Goal: Navigation & Orientation: Find specific page/section

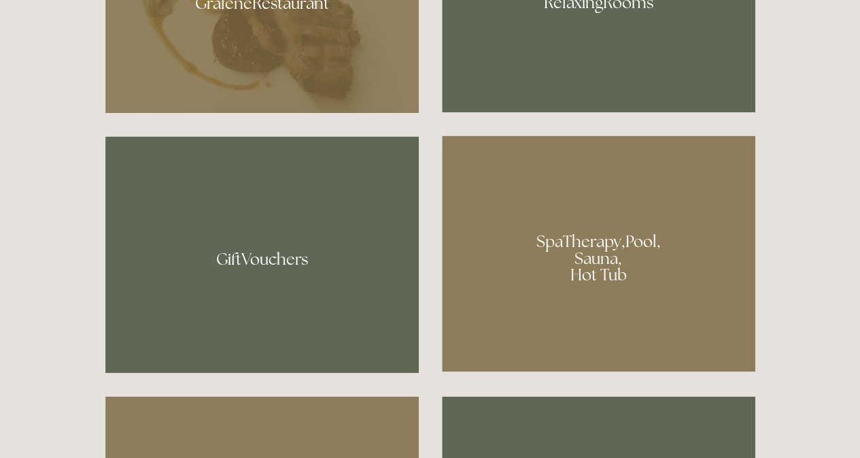
scroll to position [860, 0]
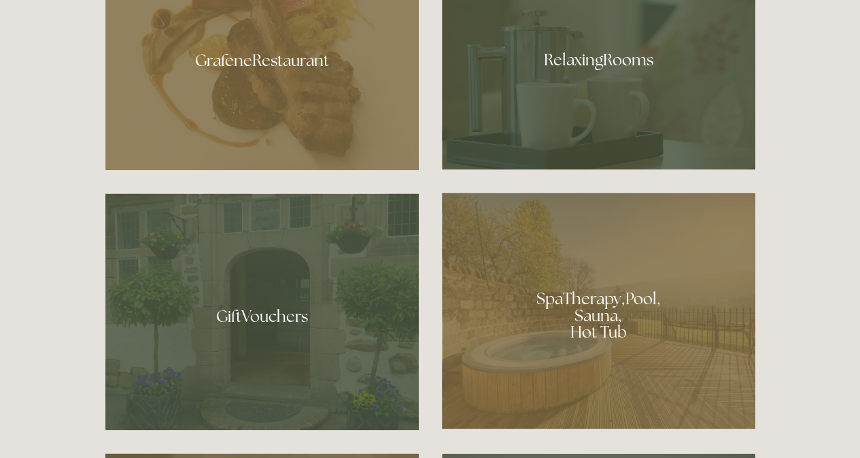
click at [628, 326] on div at bounding box center [599, 310] width 314 height 236
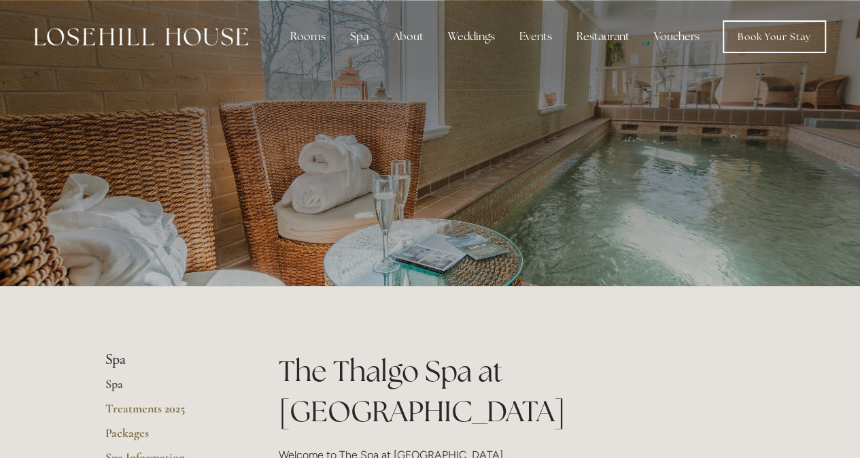
drag, startPoint x: 0, startPoint y: 0, endPoint x: 869, endPoint y: -35, distance: 869.9
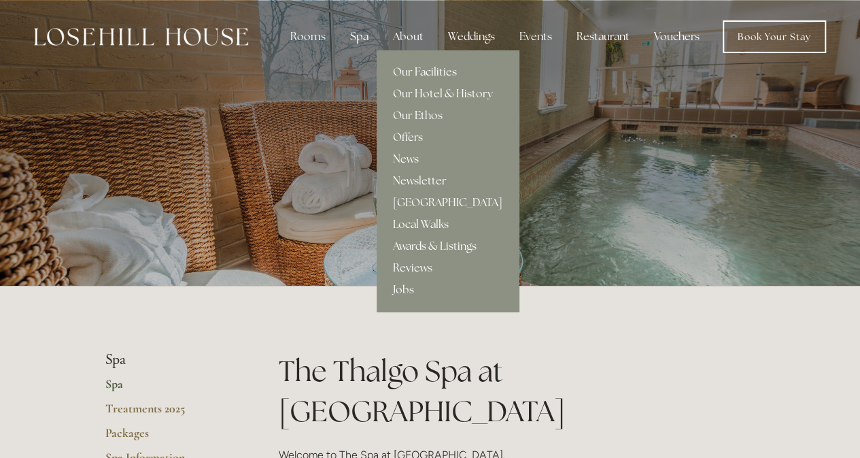
click at [439, 72] on link "Our Facilities" at bounding box center [448, 72] width 142 height 22
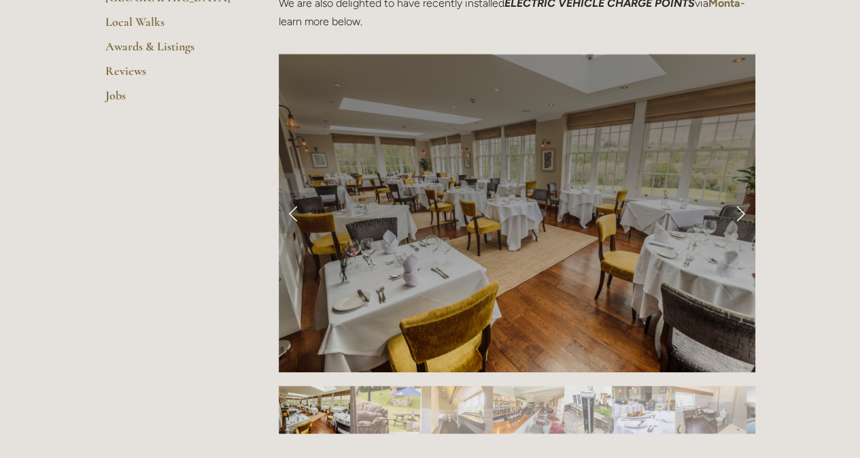
scroll to position [666, 0]
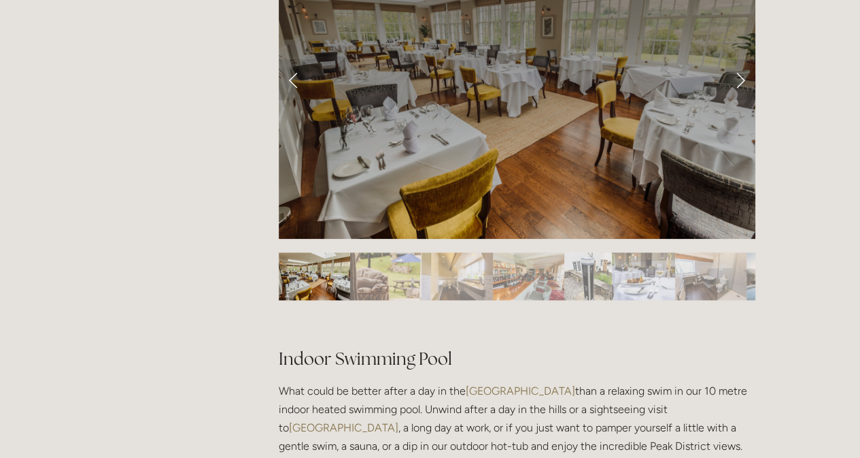
drag, startPoint x: 870, startPoint y: 77, endPoint x: 870, endPoint y: 123, distance: 46.2
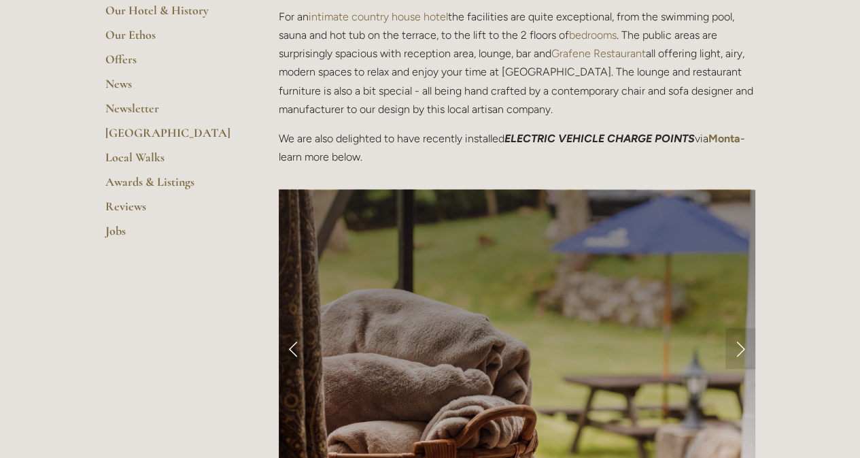
scroll to position [0, 0]
